Goal: Information Seeking & Learning: Check status

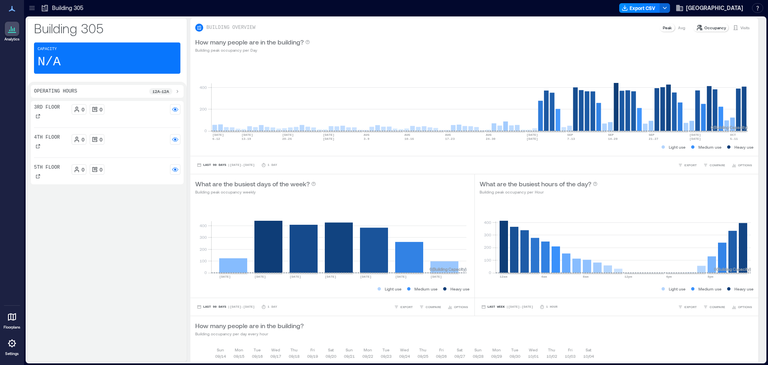
click at [8, 321] on icon at bounding box center [12, 317] width 10 height 10
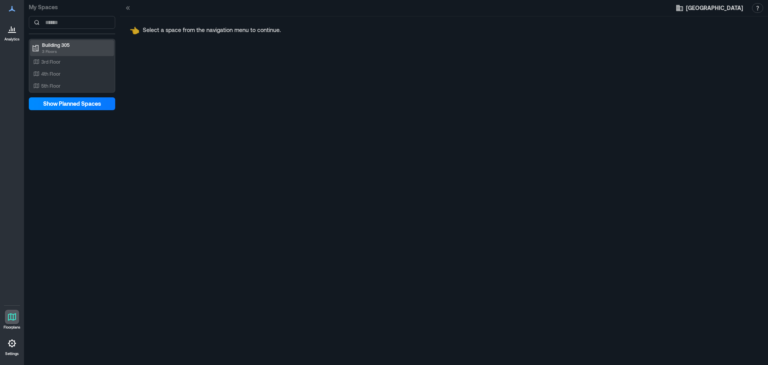
click at [46, 48] on p "3 Floors" at bounding box center [75, 51] width 67 height 6
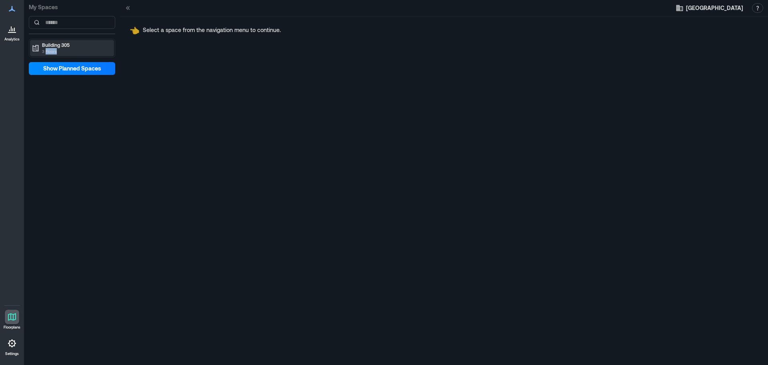
click at [46, 48] on p "3 Floors" at bounding box center [75, 51] width 67 height 6
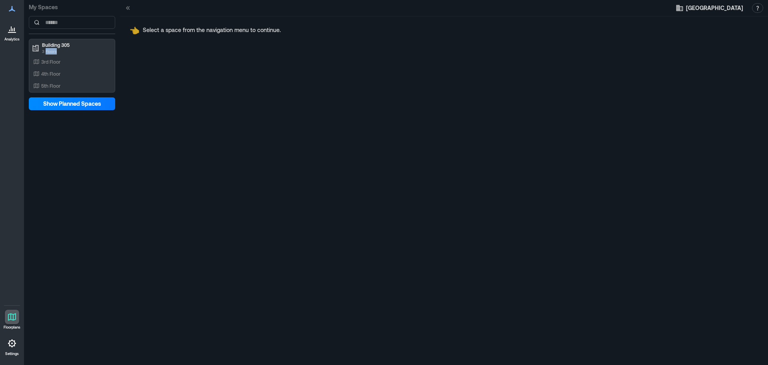
click at [13, 21] on link "Analytics" at bounding box center [12, 31] width 20 height 25
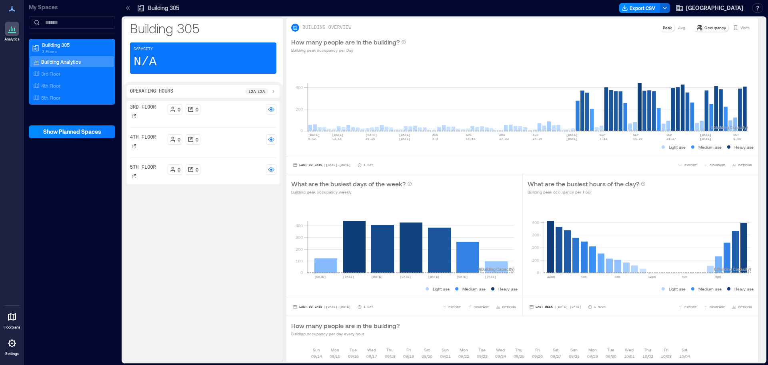
click at [9, 7] on icon at bounding box center [12, 9] width 10 height 10
click at [12, 9] on icon at bounding box center [12, 9] width 6 height 6
click at [56, 44] on p "Building 305" at bounding box center [75, 45] width 67 height 6
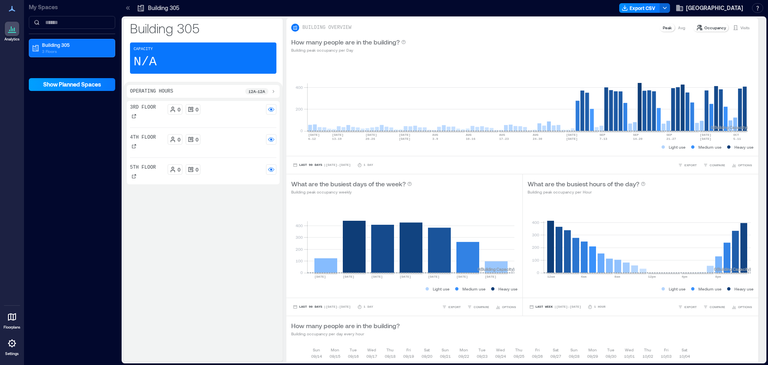
click at [60, 83] on span "Show Planned Spaces" at bounding box center [72, 84] width 58 height 8
click at [60, 82] on span "Hide Planned Spaces" at bounding box center [72, 84] width 56 height 8
click at [60, 82] on span "Show Planned Spaces" at bounding box center [72, 84] width 58 height 8
click at [60, 82] on span "Hide Planned Spaces" at bounding box center [72, 84] width 56 height 8
click at [702, 3] on button "[GEOGRAPHIC_DATA]" at bounding box center [709, 8] width 72 height 13
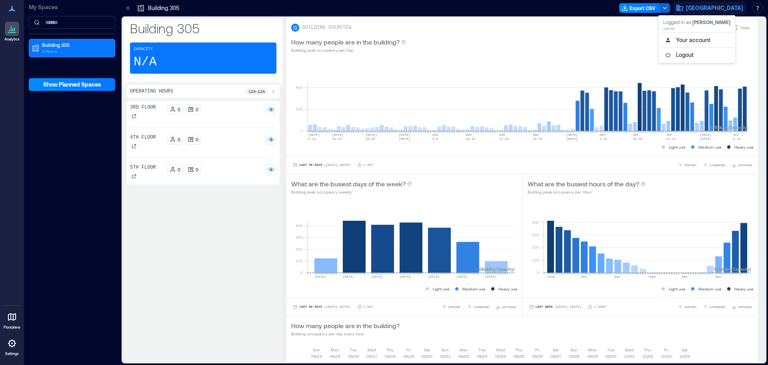
click at [128, 8] on icon at bounding box center [129, 8] width 2 height 4
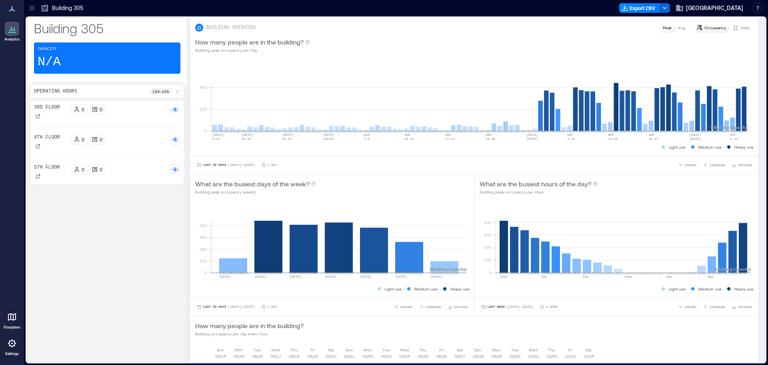
click at [10, 348] on div at bounding box center [12, 343] width 14 height 14
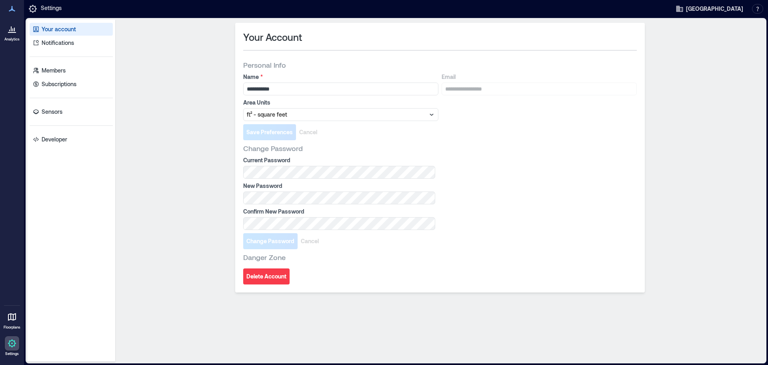
click at [59, 120] on div "Your account Notifications Members Subscriptions Sensors Developer" at bounding box center [71, 191] width 88 height 342
click at [59, 113] on p "Sensors" at bounding box center [52, 112] width 21 height 8
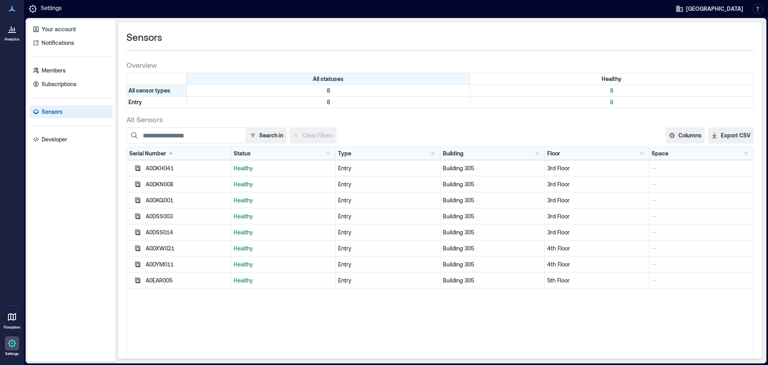
click at [152, 164] on div "A0DKH041" at bounding box center [187, 168] width 83 height 8
click at [156, 169] on div "A0DKH041" at bounding box center [187, 168] width 83 height 8
click at [16, 325] on p "Floorplans" at bounding box center [12, 327] width 17 height 5
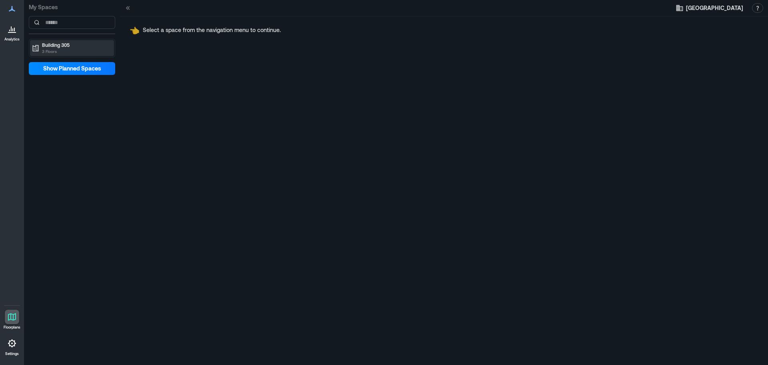
click at [80, 48] on p "Building 305" at bounding box center [75, 45] width 67 height 6
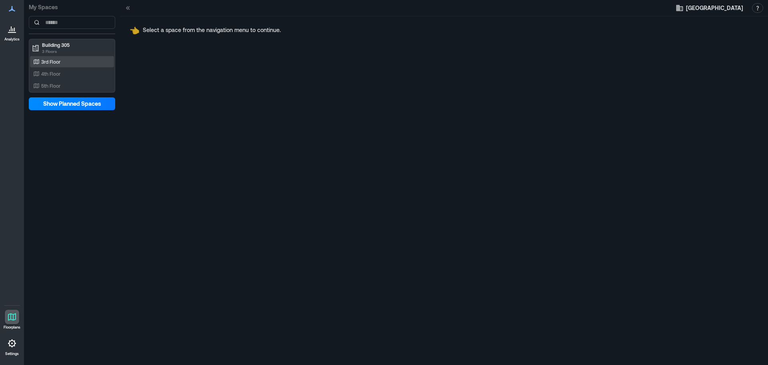
click at [53, 62] on p "3rd Floor" at bounding box center [50, 61] width 19 height 6
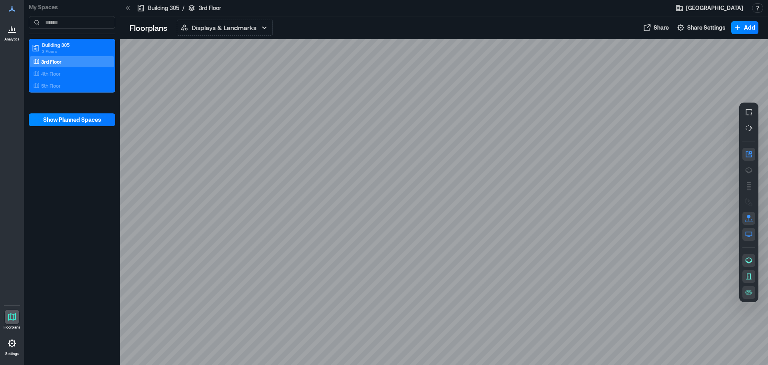
drag, startPoint x: 198, startPoint y: 195, endPoint x: 379, endPoint y: 197, distance: 181.3
click at [379, 197] on div at bounding box center [444, 201] width 648 height 325
drag, startPoint x: 212, startPoint y: 178, endPoint x: 402, endPoint y: 202, distance: 190.7
click at [402, 202] on div at bounding box center [444, 201] width 648 height 325
click at [267, 27] on icon "button" at bounding box center [265, 28] width 10 height 10
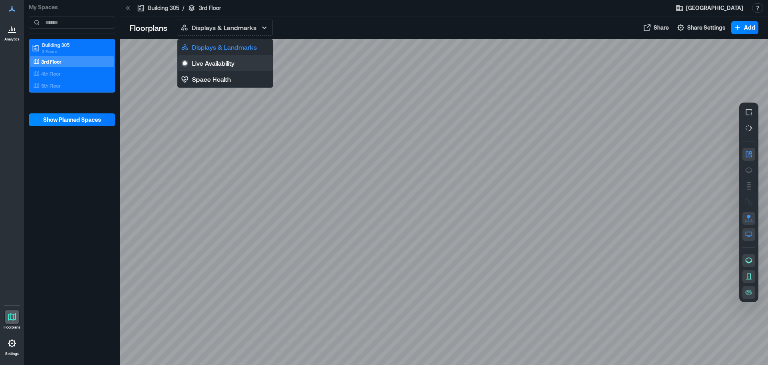
click at [230, 64] on p "Live Availability" at bounding box center [213, 63] width 42 height 10
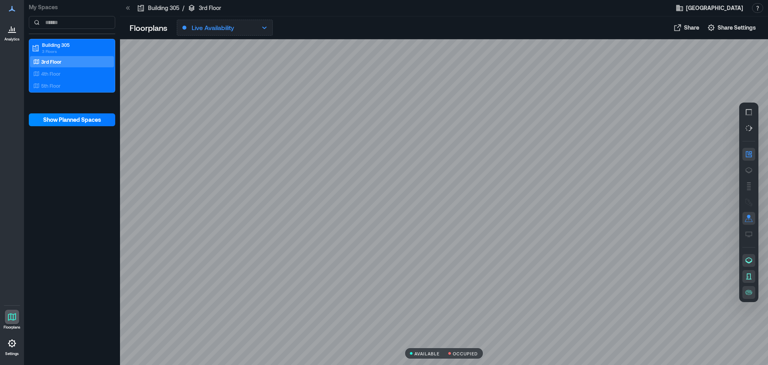
click at [244, 30] on button "Live Availability" at bounding box center [225, 28] width 96 height 16
click at [77, 124] on button "Show Planned Spaces" at bounding box center [72, 119] width 86 height 13
click at [77, 124] on button "Hide Planned Spaces" at bounding box center [72, 119] width 86 height 13
click at [58, 65] on div "3rd Floor" at bounding box center [71, 62] width 78 height 8
click at [11, 329] on link "Floorplans" at bounding box center [12, 319] width 22 height 25
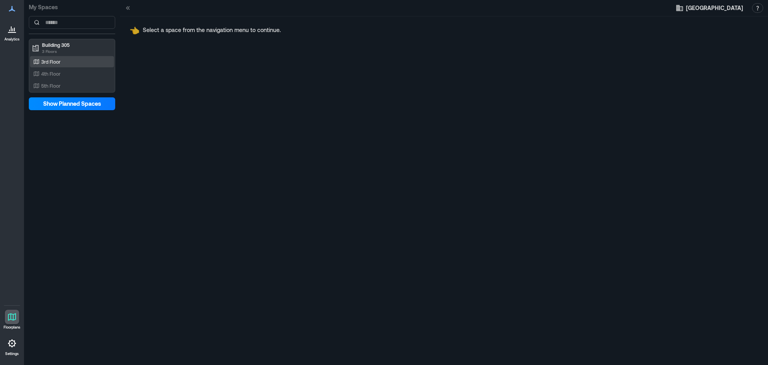
click at [53, 61] on p "3rd Floor" at bounding box center [50, 61] width 19 height 6
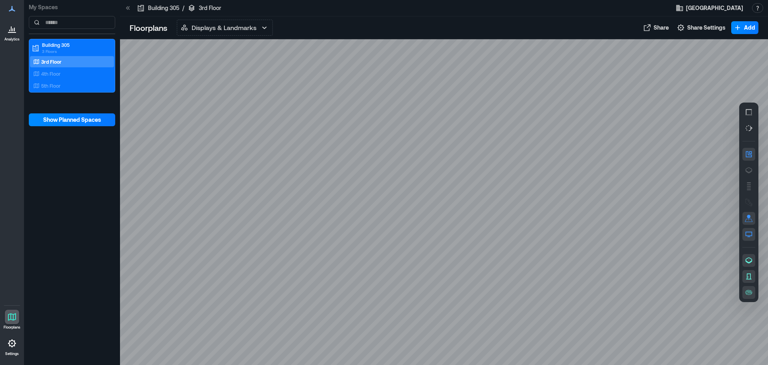
drag, startPoint x: 6, startPoint y: 5, endPoint x: 12, endPoint y: 10, distance: 8.0
click at [6, 5] on div at bounding box center [12, 9] width 14 height 14
click at [12, 10] on icon at bounding box center [12, 9] width 6 height 6
click at [7, 318] on icon at bounding box center [12, 317] width 10 height 10
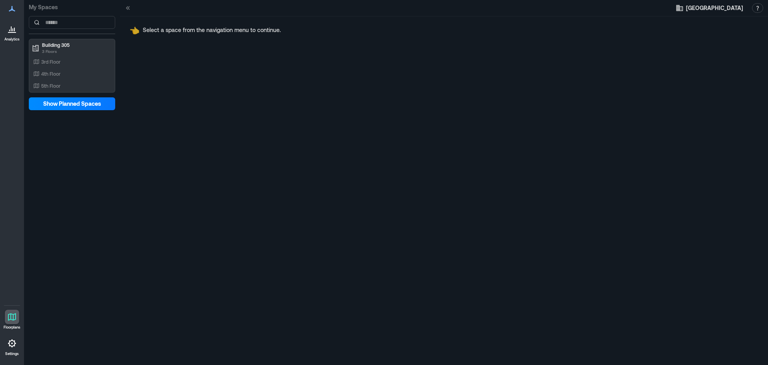
click at [44, 4] on p "My Spaces" at bounding box center [72, 7] width 86 height 8
click at [128, 7] on icon at bounding box center [127, 8] width 2 height 4
click at [128, 8] on icon at bounding box center [128, 8] width 8 height 8
drag, startPoint x: 120, startPoint y: 7, endPoint x: 129, endPoint y: 7, distance: 8.4
click at [124, 7] on div "[GEOGRAPHIC_DATA] Resources API Documentation Help Center Contact Talk to our F…" at bounding box center [444, 8] width 648 height 16
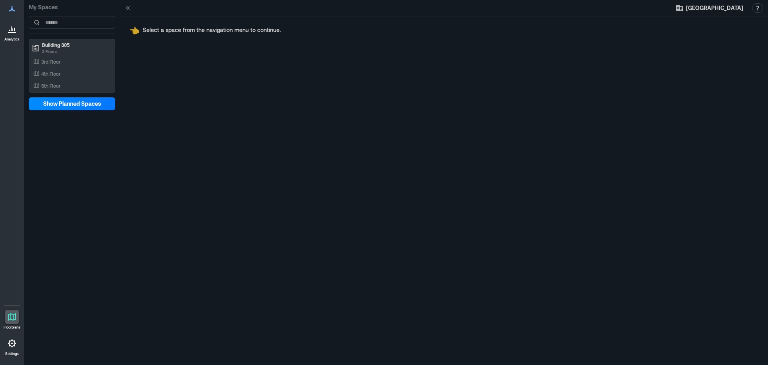
click at [129, 9] on icon at bounding box center [129, 8] width 2 height 4
click at [10, 7] on icon at bounding box center [12, 9] width 10 height 10
click at [11, 37] on p "Analytics" at bounding box center [11, 39] width 15 height 5
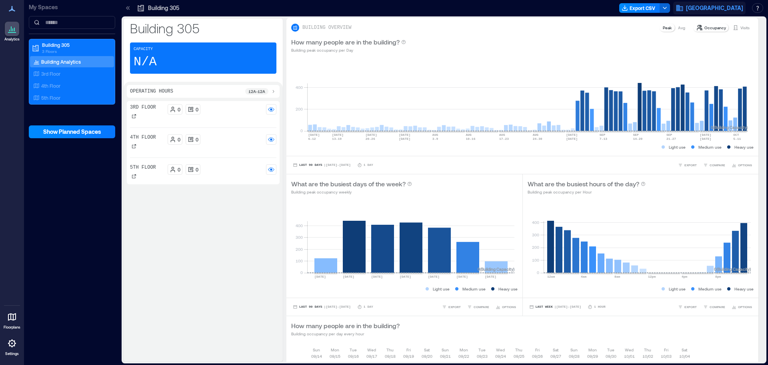
click at [689, 4] on span "[GEOGRAPHIC_DATA]" at bounding box center [714, 8] width 57 height 8
click at [757, 8] on button "button" at bounding box center [757, 8] width 11 height 10
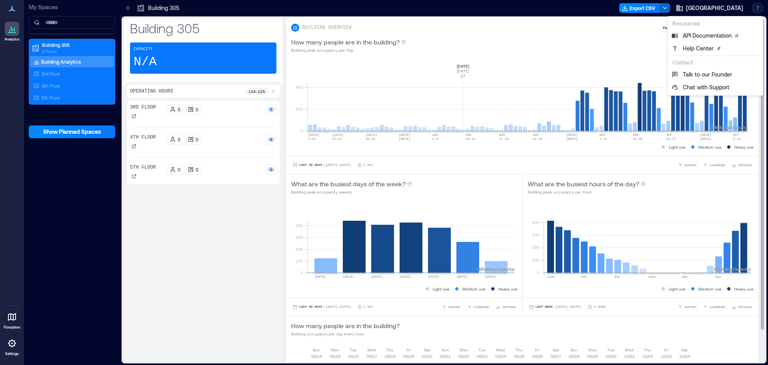
click at [462, 72] on rect at bounding box center [527, 97] width 441 height 68
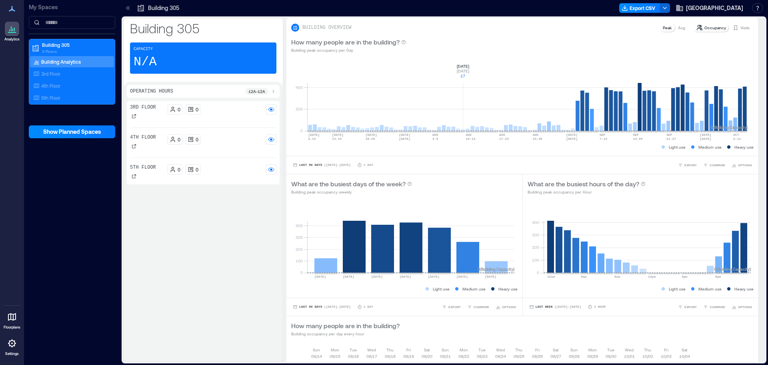
click at [222, 213] on div "3rd Floor 0 0 4th Floor 0 0 5th Floor 0 0" at bounding box center [203, 229] width 153 height 257
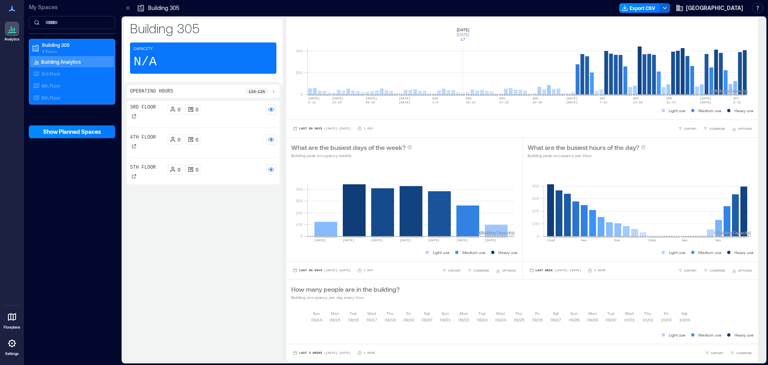
click at [129, 8] on icon at bounding box center [128, 8] width 8 height 8
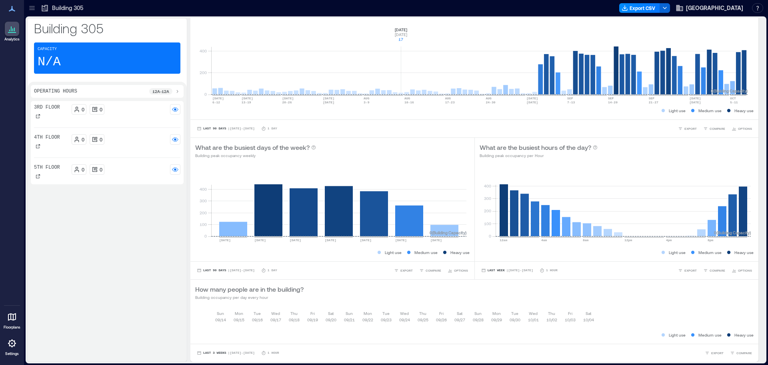
click at [10, 11] on icon at bounding box center [12, 9] width 6 height 6
click at [70, 8] on p "Building 305" at bounding box center [67, 8] width 31 height 8
click at [32, 11] on icon at bounding box center [32, 8] width 8 height 8
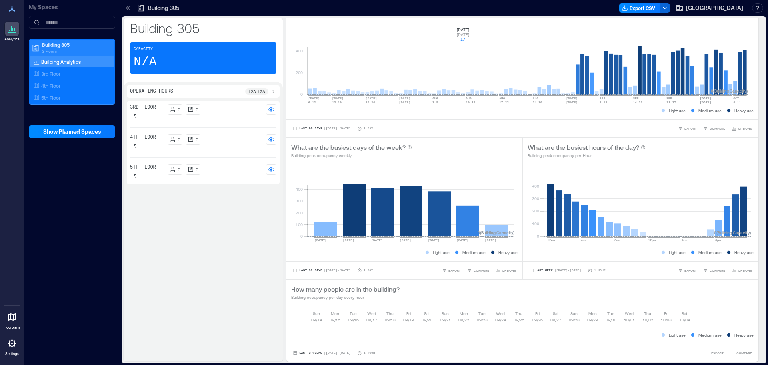
click at [52, 46] on p "Building 305" at bounding box center [75, 45] width 67 height 6
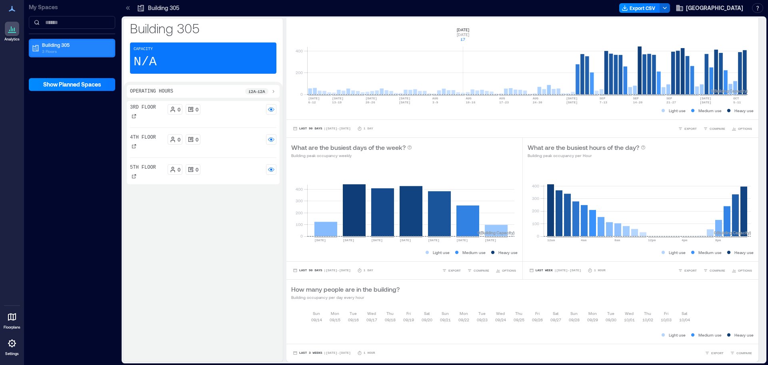
click at [52, 45] on p "Building 305" at bounding box center [75, 45] width 67 height 6
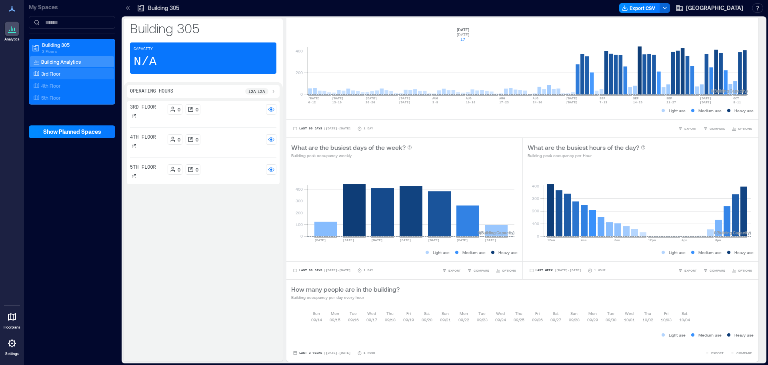
click at [54, 71] on p "3rd Floor" at bounding box center [50, 73] width 19 height 6
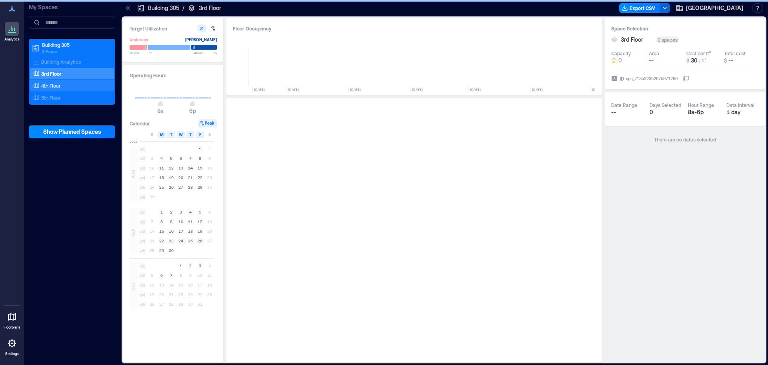
click at [56, 84] on p "4th Floor" at bounding box center [50, 85] width 19 height 6
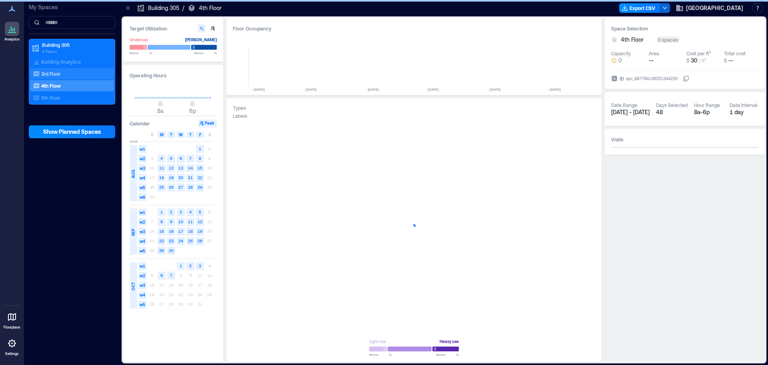
scroll to position [0, 3076]
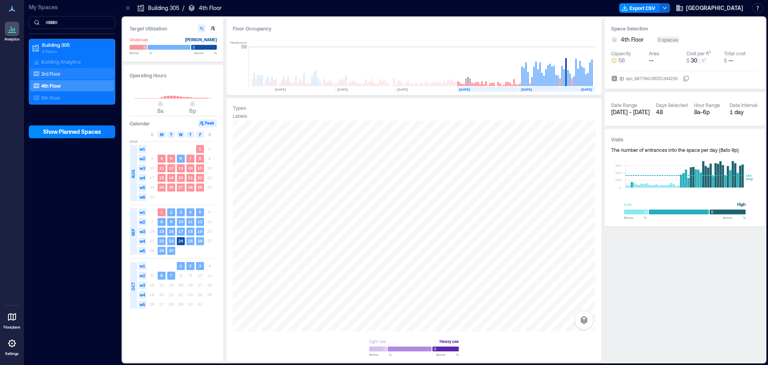
click at [54, 69] on div "3rd Floor" at bounding box center [72, 73] width 84 height 11
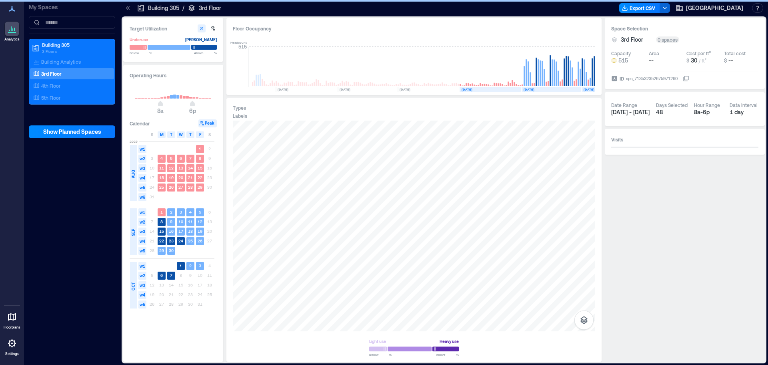
scroll to position [0, 3970]
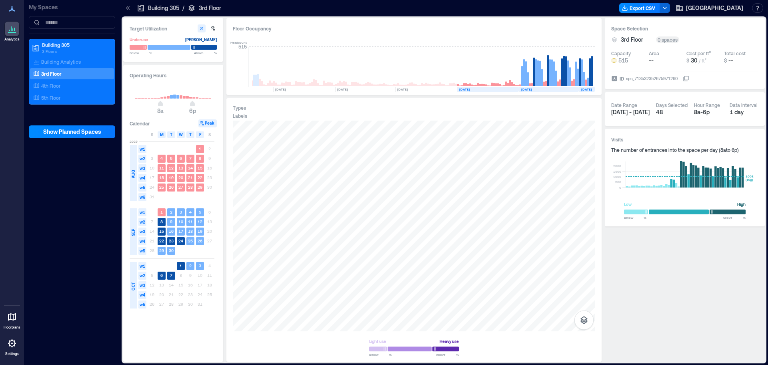
click at [12, 9] on icon at bounding box center [12, 9] width 6 height 6
click at [15, 26] on icon at bounding box center [12, 29] width 10 height 10
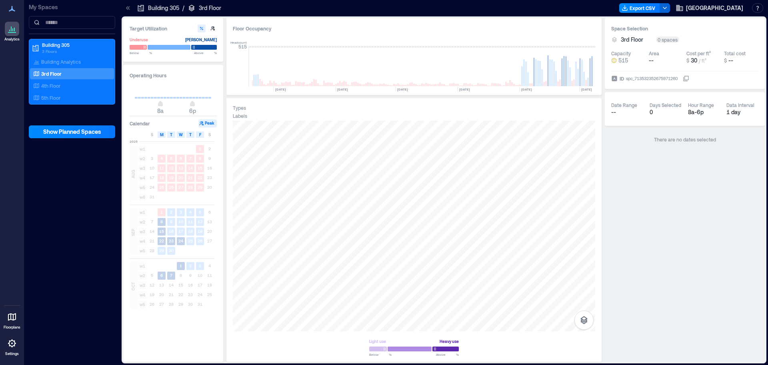
click at [13, 319] on icon at bounding box center [12, 317] width 8 height 8
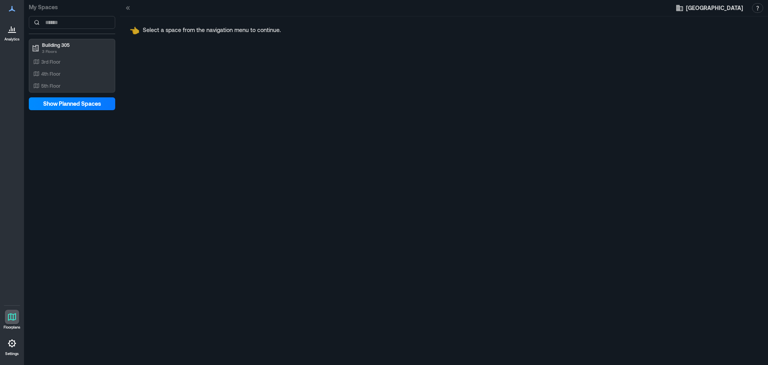
click at [130, 10] on icon at bounding box center [128, 8] width 8 height 8
click at [16, 8] on icon at bounding box center [12, 9] width 10 height 10
click at [18, 36] on link "Analytics" at bounding box center [12, 31] width 20 height 25
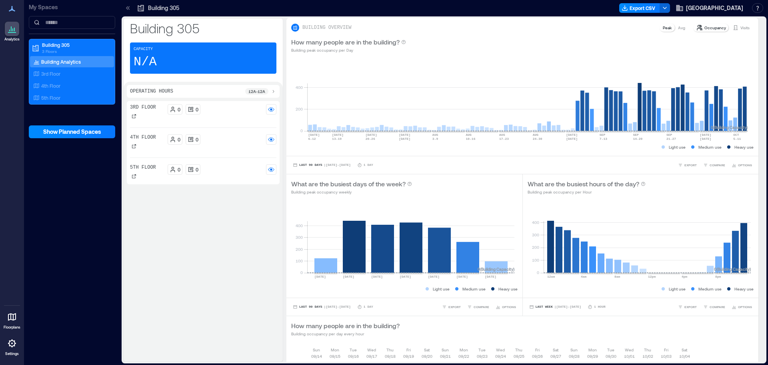
click at [131, 9] on icon at bounding box center [128, 8] width 8 height 8
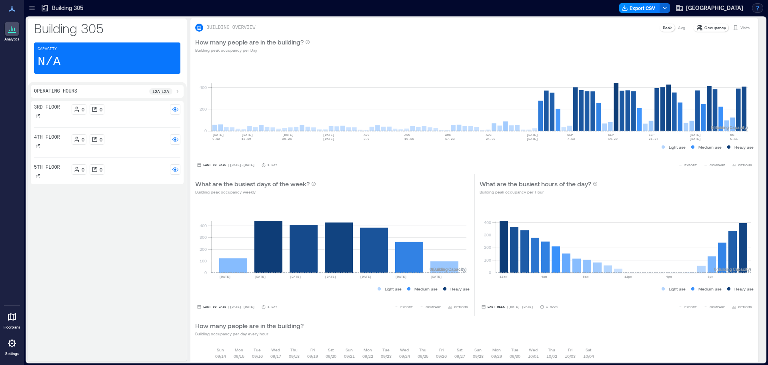
click at [761, 12] on button "button" at bounding box center [757, 8] width 11 height 10
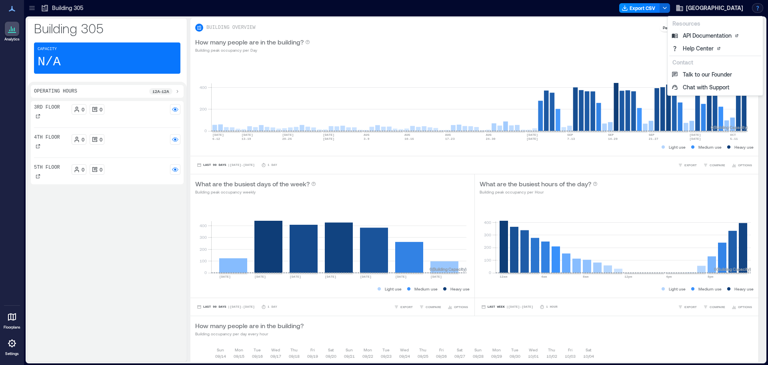
click at [761, 12] on button "button" at bounding box center [757, 8] width 11 height 10
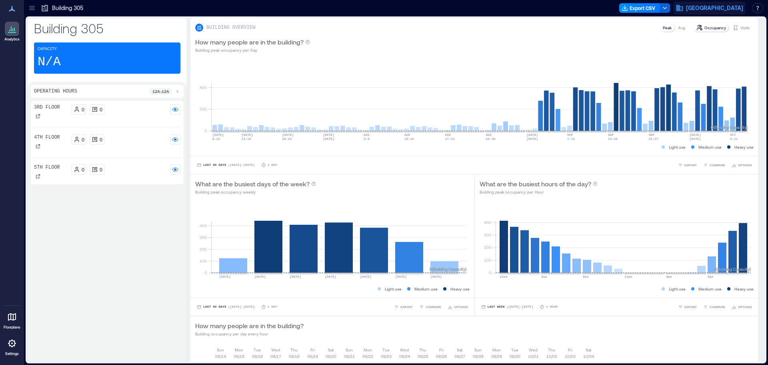
click at [700, 3] on button "[GEOGRAPHIC_DATA]" at bounding box center [709, 8] width 72 height 13
click at [689, 40] on button "Your account" at bounding box center [697, 40] width 74 height 13
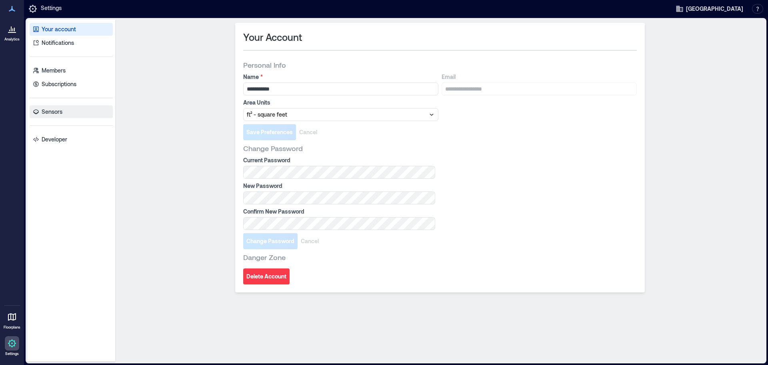
click at [53, 114] on p "Sensors" at bounding box center [52, 112] width 21 height 8
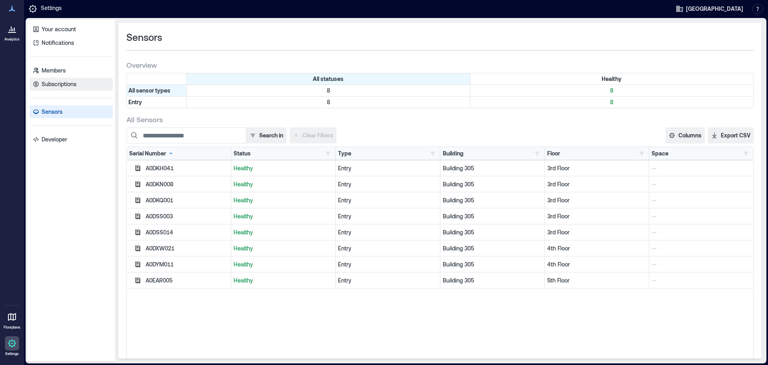
click at [54, 87] on p "Subscriptions" at bounding box center [59, 84] width 35 height 8
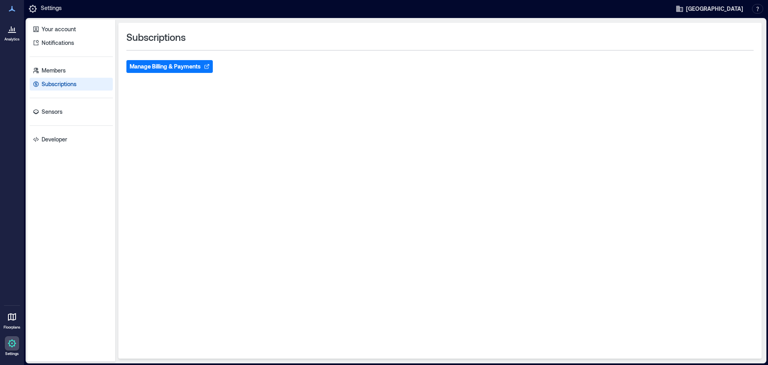
click at [167, 68] on button "Manage Billing & Payments" at bounding box center [169, 66] width 86 height 13
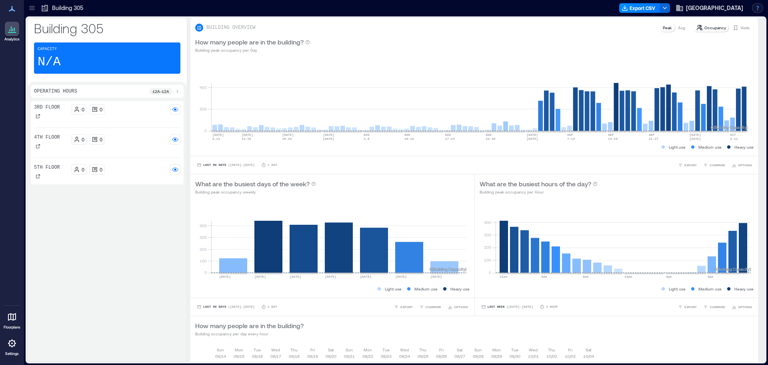
click at [760, 9] on button "button" at bounding box center [757, 8] width 11 height 10
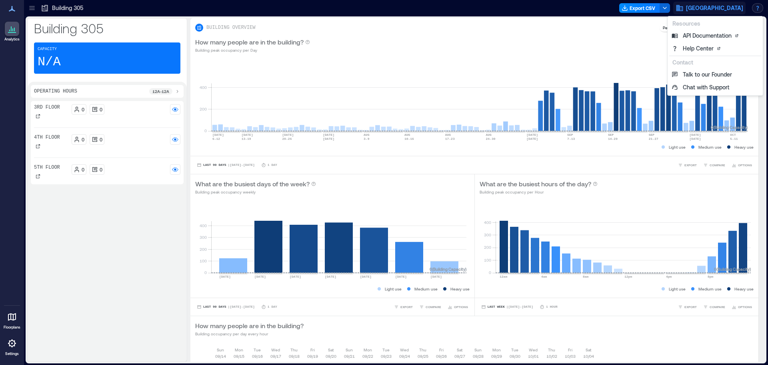
click at [712, 8] on span "[GEOGRAPHIC_DATA]" at bounding box center [714, 8] width 57 height 8
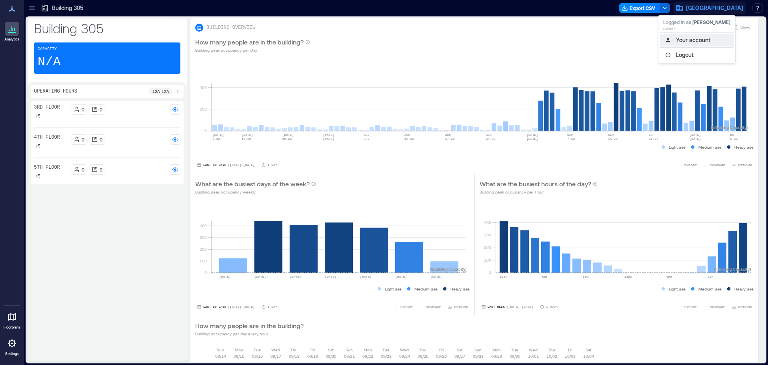
click at [691, 43] on button "Your account" at bounding box center [697, 40] width 74 height 13
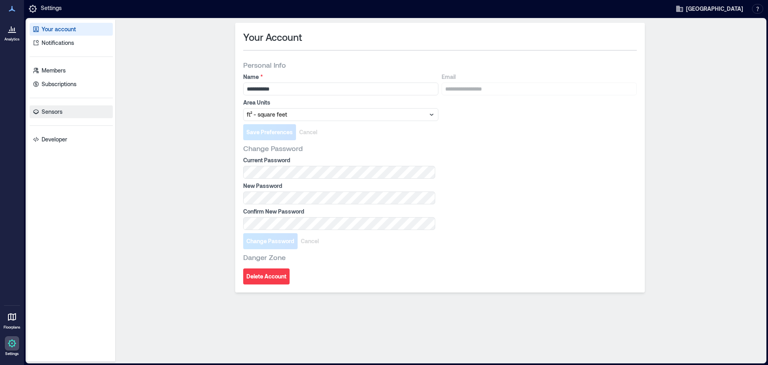
click at [65, 111] on link "Sensors" at bounding box center [71, 111] width 83 height 13
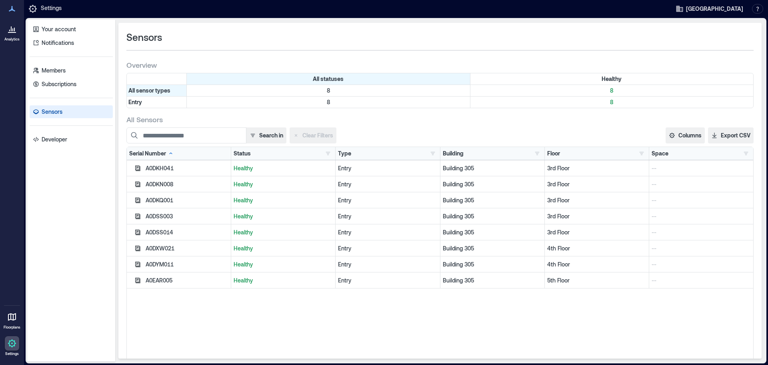
click at [160, 166] on div "A0DKH041" at bounding box center [187, 168] width 83 height 8
click at [159, 178] on div "A0DKN008" at bounding box center [179, 184] width 104 height 16
click at [158, 195] on div "A0DKQ001" at bounding box center [179, 200] width 104 height 16
click at [159, 201] on div "A0DKQ001" at bounding box center [187, 200] width 83 height 8
click at [159, 213] on div "A0DSS003" at bounding box center [187, 216] width 83 height 8
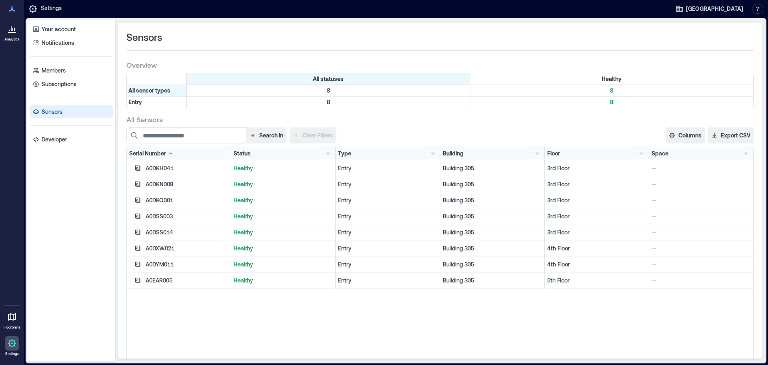
click at [163, 229] on div "A0DSS014" at bounding box center [187, 232] width 83 height 8
click at [162, 239] on div "A0DSS014" at bounding box center [179, 232] width 104 height 16
click at [163, 245] on div "A0DXW021" at bounding box center [187, 248] width 83 height 8
click at [139, 183] on icon "button" at bounding box center [137, 183] width 5 height 5
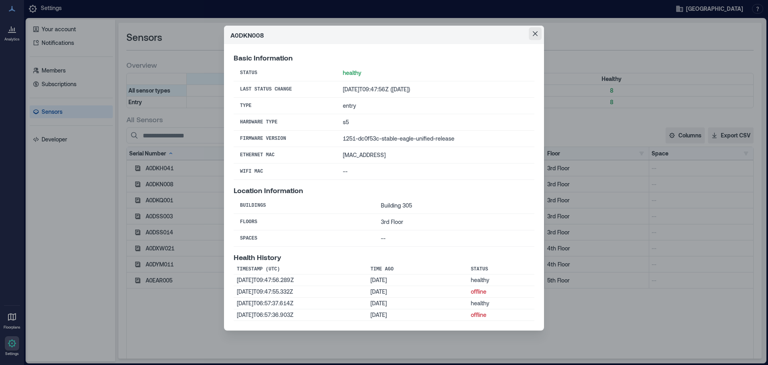
drag, startPoint x: 536, startPoint y: 35, endPoint x: 346, endPoint y: 54, distance: 190.7
click at [535, 35] on icon "Close" at bounding box center [535, 33] width 5 height 5
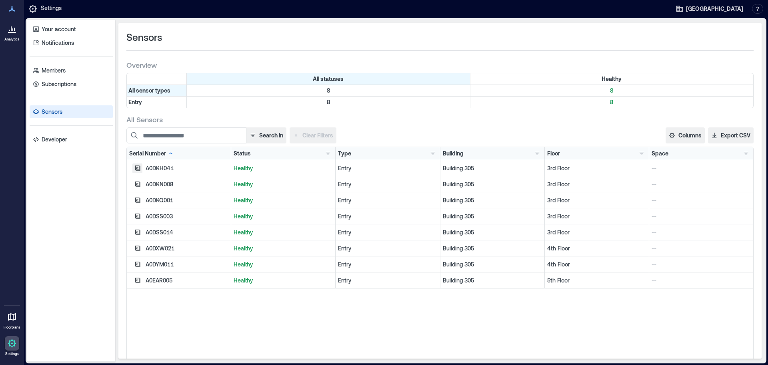
click at [137, 167] on icon "button" at bounding box center [137, 168] width 6 height 6
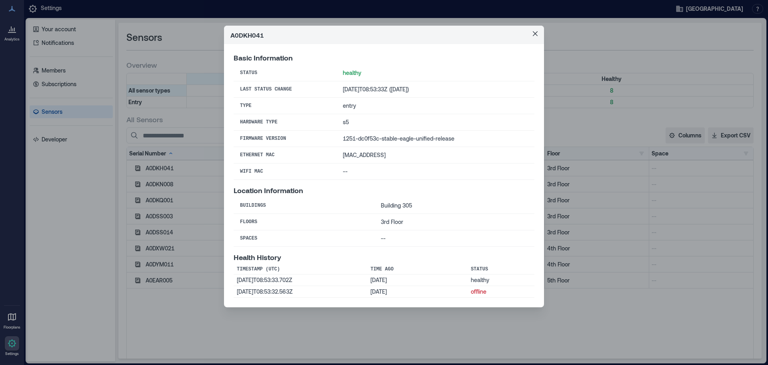
click at [137, 167] on div "A0DKH041 Basic Information Status healthy Last Status Change 2025-10-04T08:53:3…" at bounding box center [384, 182] width 768 height 365
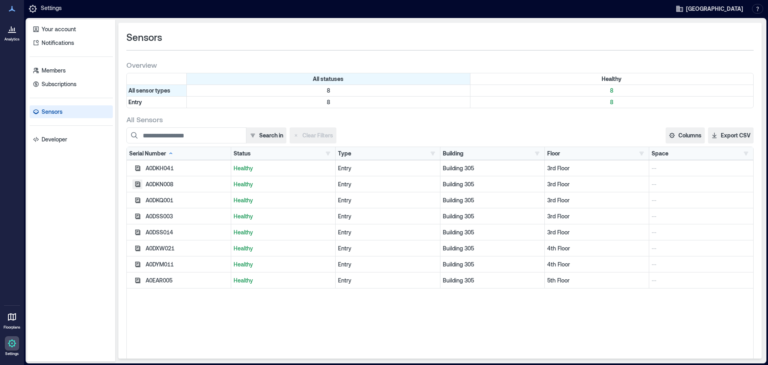
click at [139, 187] on icon "button" at bounding box center [137, 184] width 6 height 6
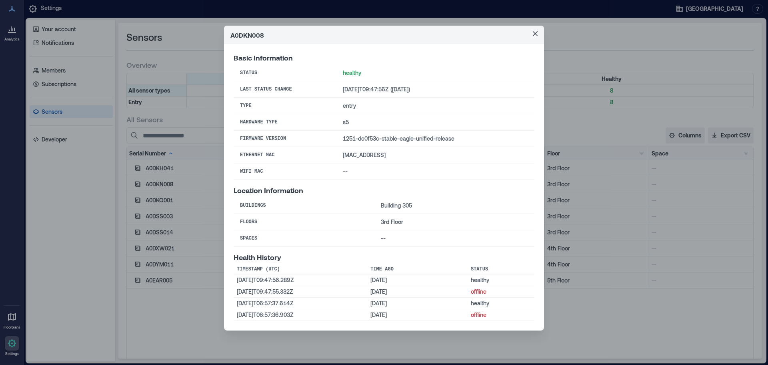
click at [139, 186] on div "A0DKN008 Basic Information Status healthy Last Status Change 2025-09-30T09:47:5…" at bounding box center [384, 182] width 768 height 365
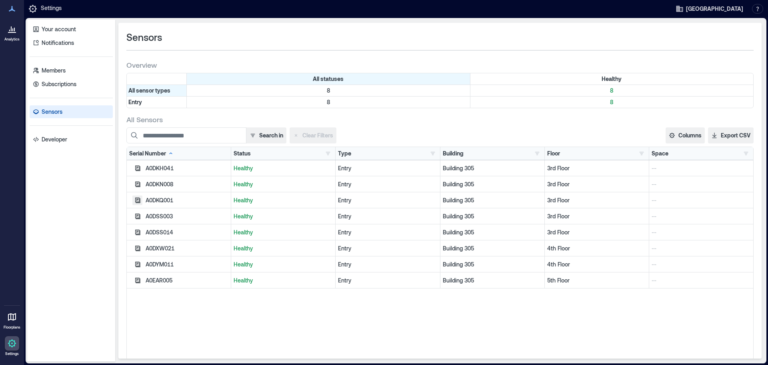
click at [142, 200] on button "button" at bounding box center [137, 200] width 10 height 10
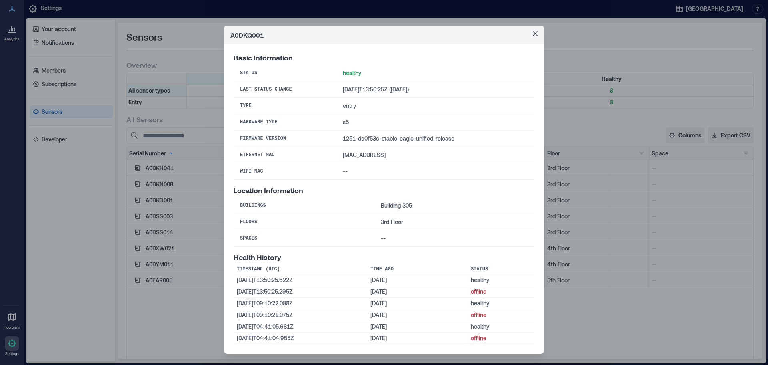
click at [139, 197] on div "A0DKQ001 Basic Information Status healthy Last Status Change 2025-09-30T13:50:2…" at bounding box center [384, 182] width 768 height 365
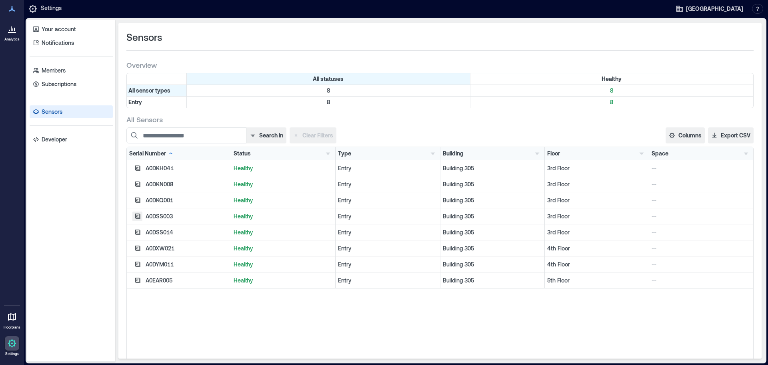
click at [137, 216] on icon "button" at bounding box center [137, 216] width 6 height 6
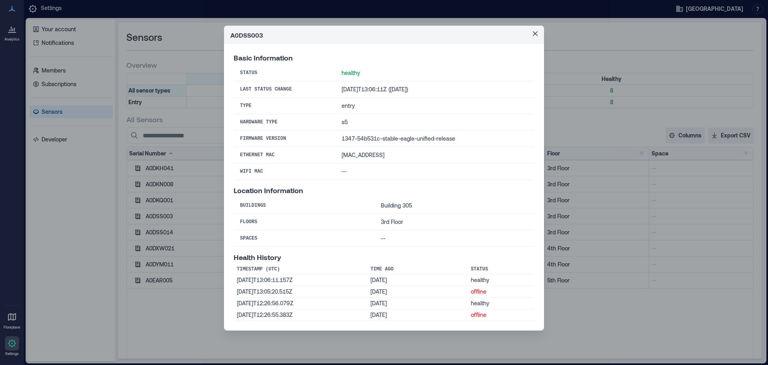
click at [134, 211] on div "A0DSS003 Basic Information Status healthy Last Status Change 2025-10-02T13:06:1…" at bounding box center [384, 182] width 768 height 365
